Goal: Book appointment/travel/reservation

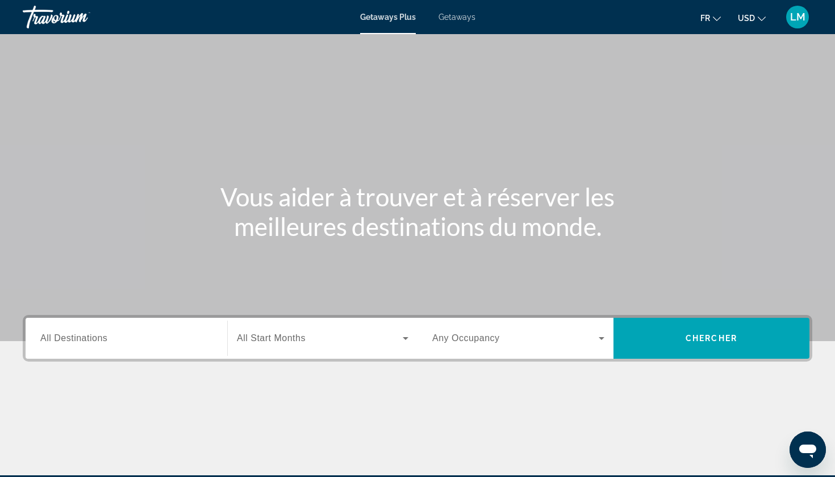
click at [742, 19] on span "USD" at bounding box center [746, 18] width 17 height 9
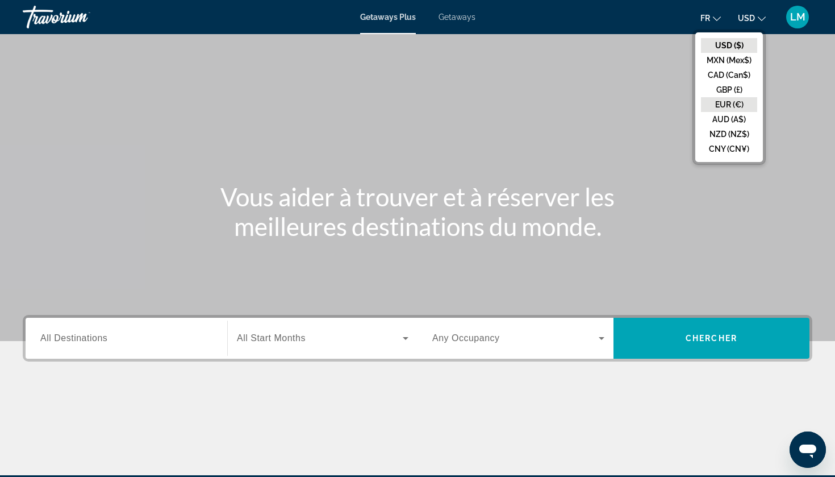
click at [726, 103] on button "EUR (€)" at bounding box center [729, 104] width 56 height 15
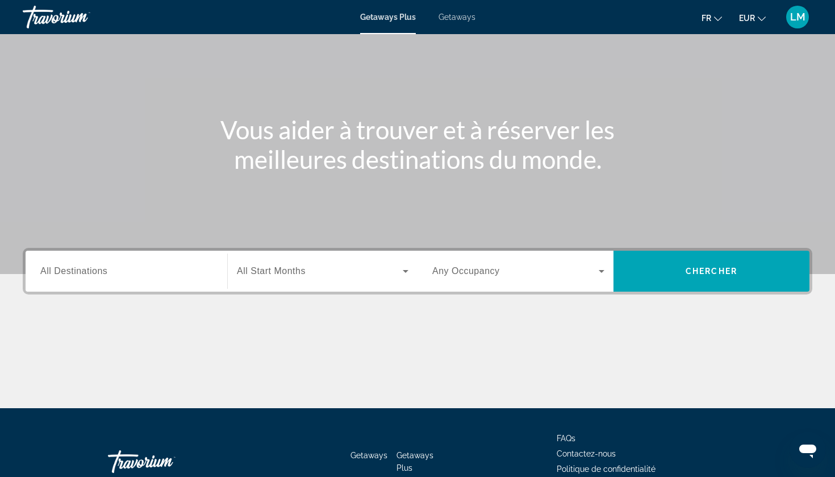
scroll to position [84, 0]
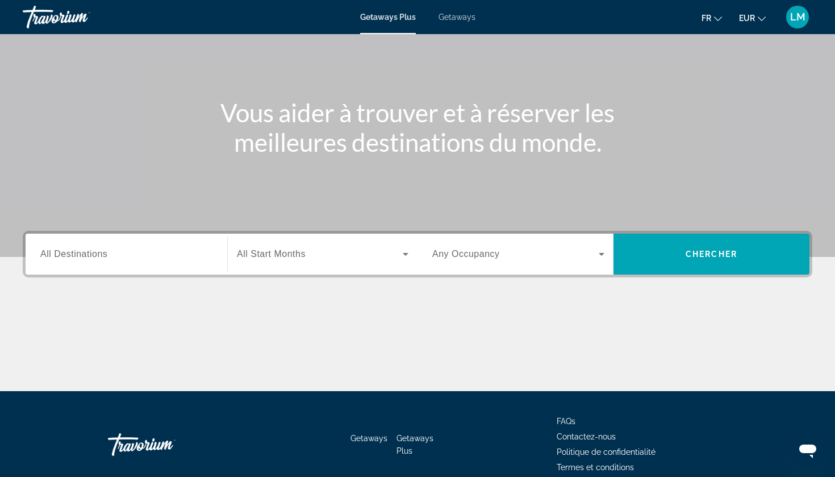
click at [166, 273] on div "Destination All Destinations" at bounding box center [126, 254] width 190 height 41
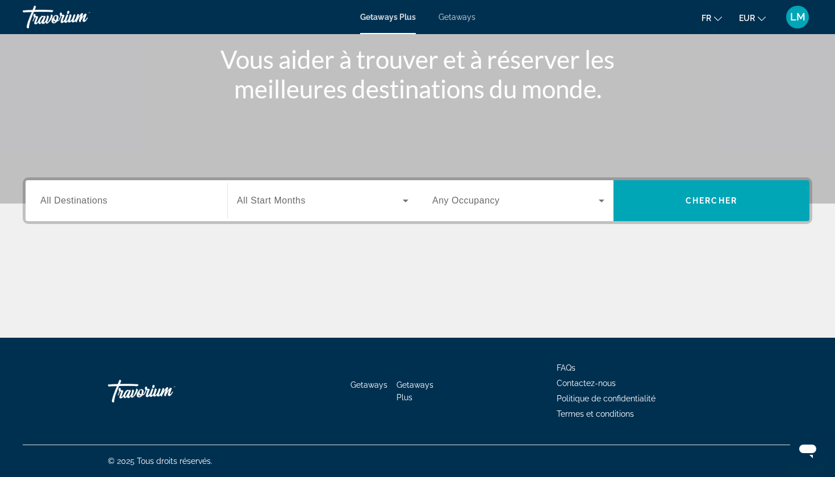
click at [167, 213] on div "Search widget" at bounding box center [126, 201] width 172 height 32
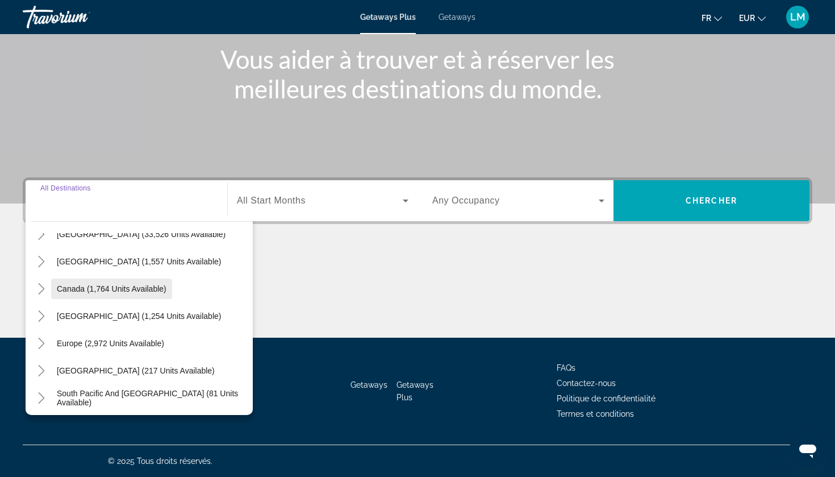
scroll to position [47, 0]
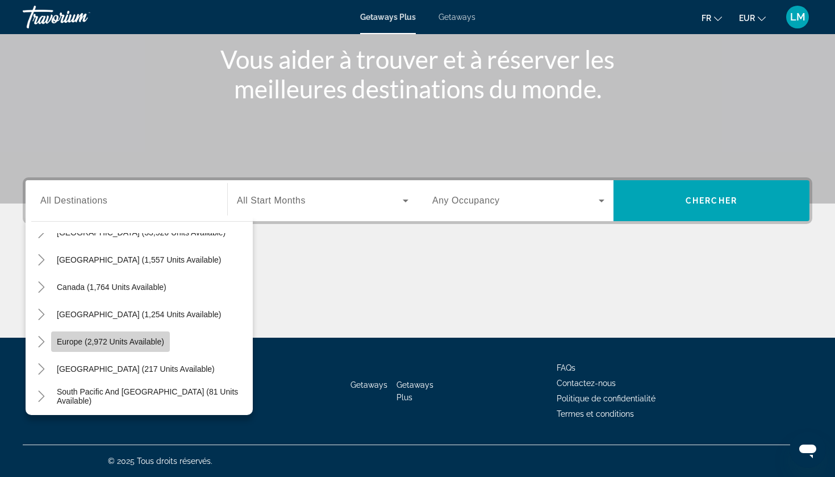
click at [126, 338] on span "Europe (2,972 units available)" at bounding box center [110, 341] width 107 height 9
type input "**********"
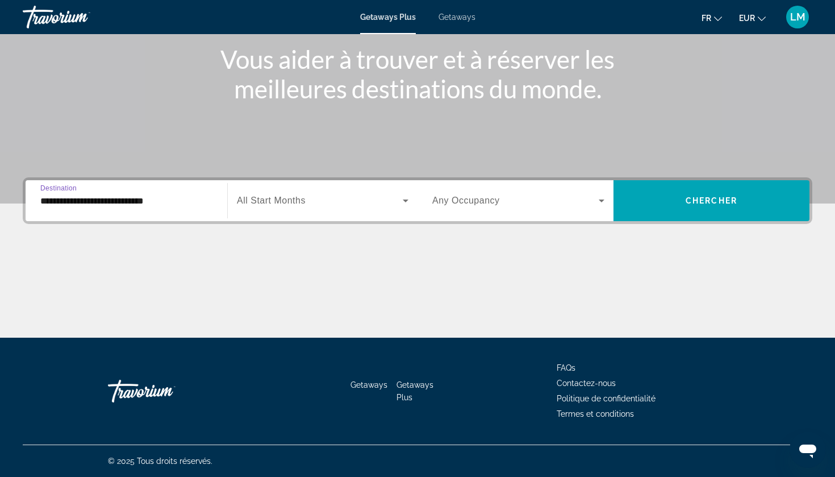
click at [287, 195] on span "Search widget" at bounding box center [320, 201] width 166 height 14
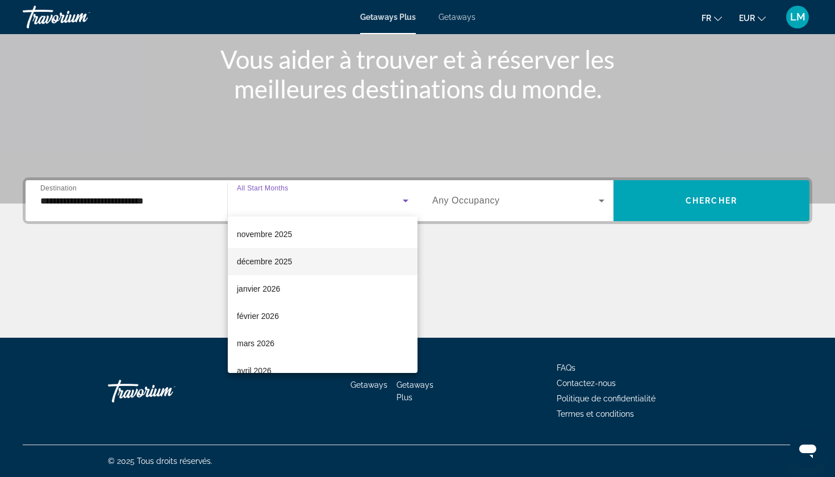
scroll to position [85, 0]
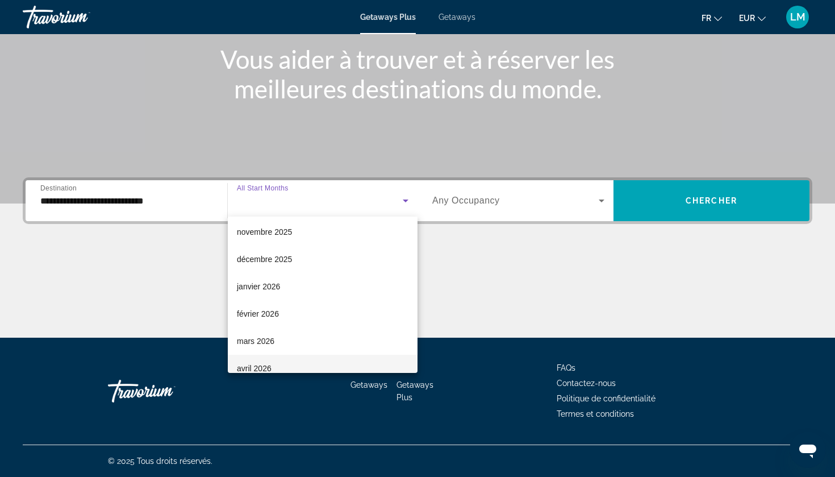
click at [261, 362] on span "avril 2026" at bounding box center [254, 368] width 35 height 14
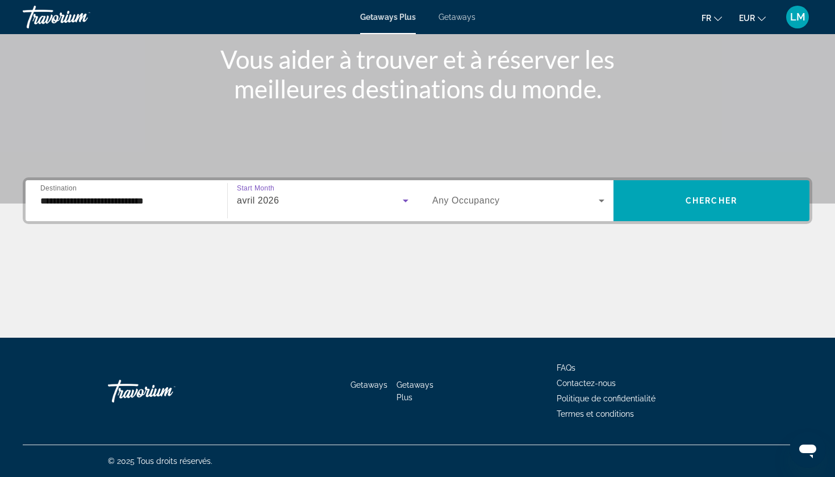
click at [568, 195] on span "Search widget" at bounding box center [515, 201] width 166 height 14
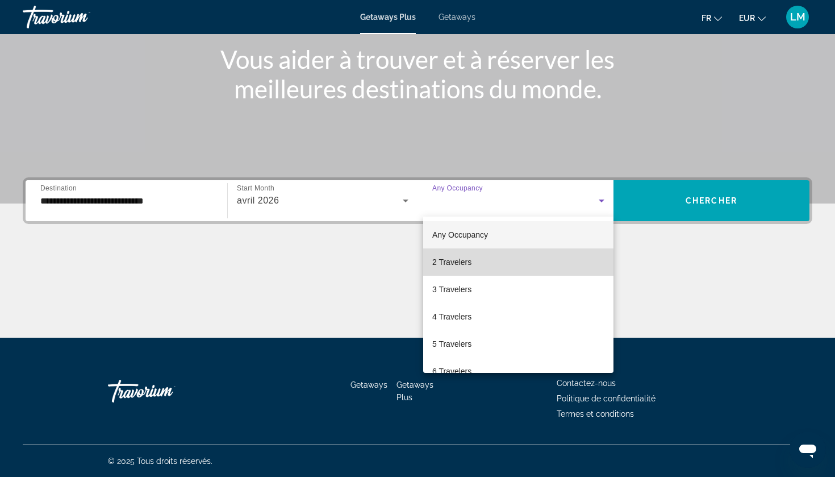
click at [467, 267] on span "2 Travelers" at bounding box center [451, 262] width 39 height 14
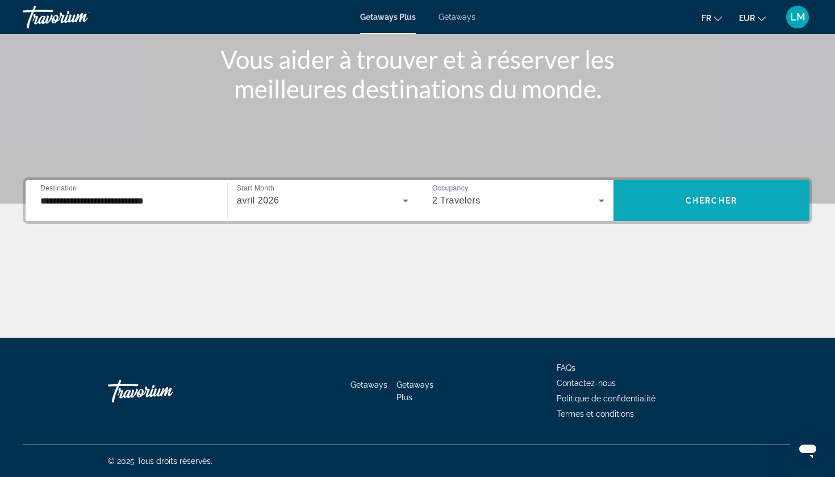
click at [663, 197] on span "Search widget" at bounding box center [712, 200] width 196 height 27
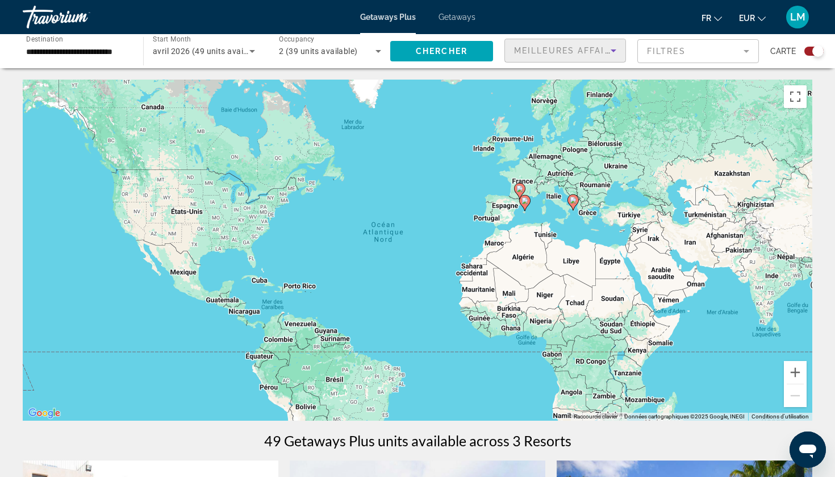
click at [574, 56] on div "Meilleures affaires" at bounding box center [562, 51] width 97 height 14
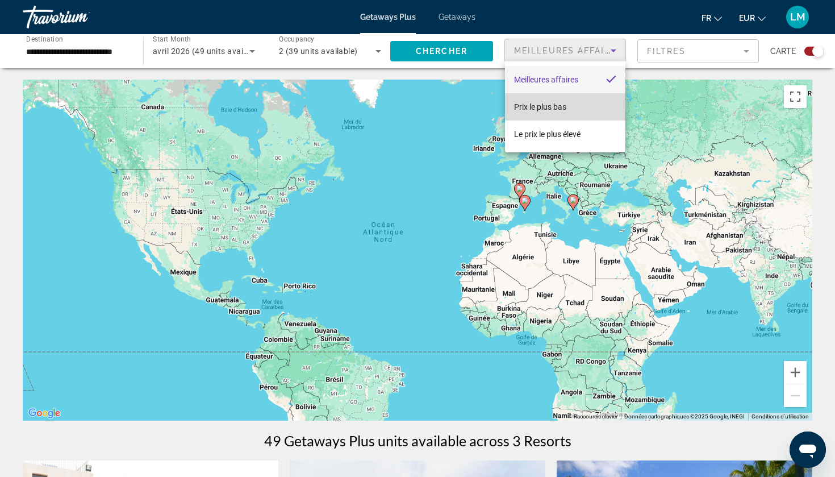
click at [552, 105] on span "Prix ​​le plus bas" at bounding box center [540, 106] width 52 height 9
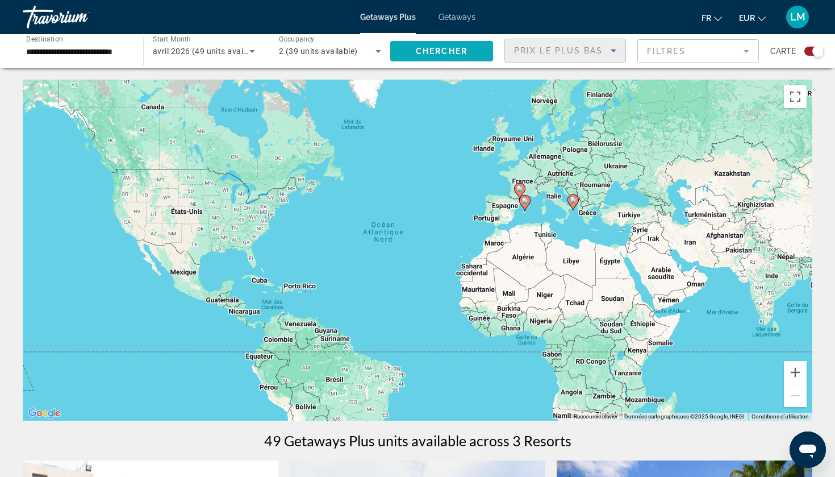
click at [466, 49] on span "Chercher" at bounding box center [442, 51] width 52 height 9
